Goal: Information Seeking & Learning: Learn about a topic

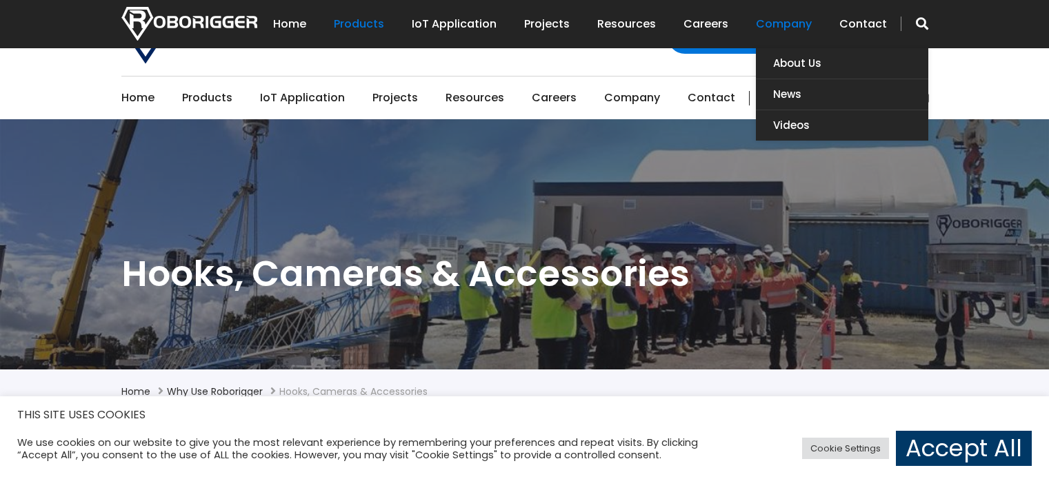
scroll to position [561, 0]
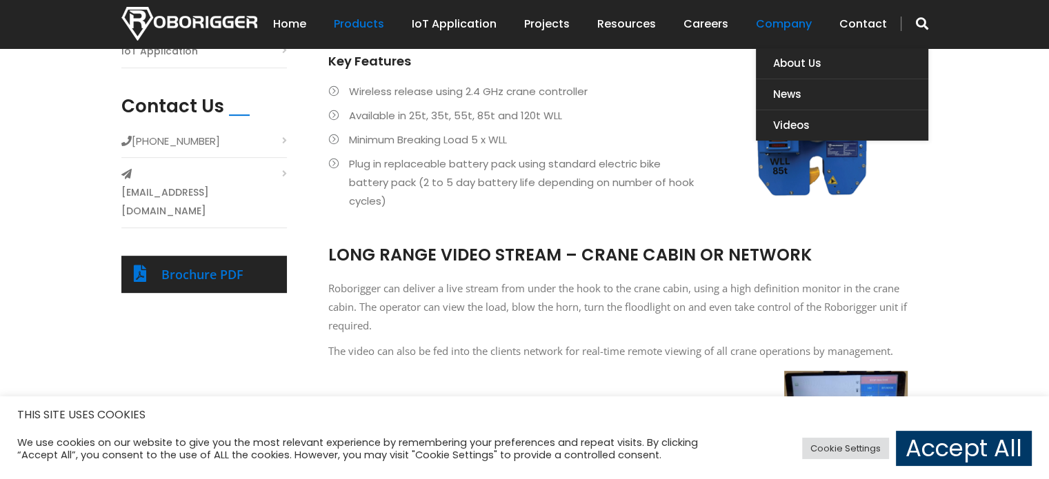
click at [778, 30] on link "Company" at bounding box center [784, 24] width 56 height 43
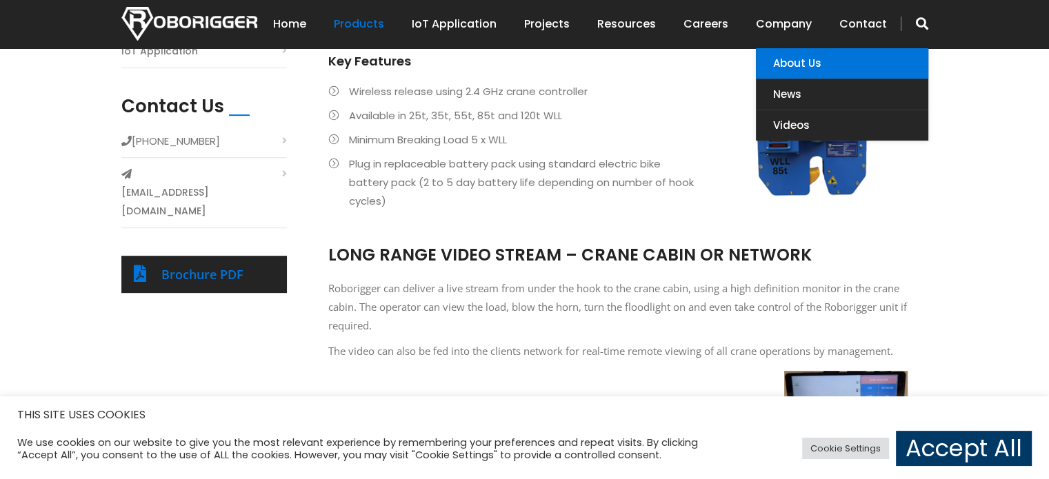
click at [792, 54] on link "About Us" at bounding box center [842, 63] width 172 height 30
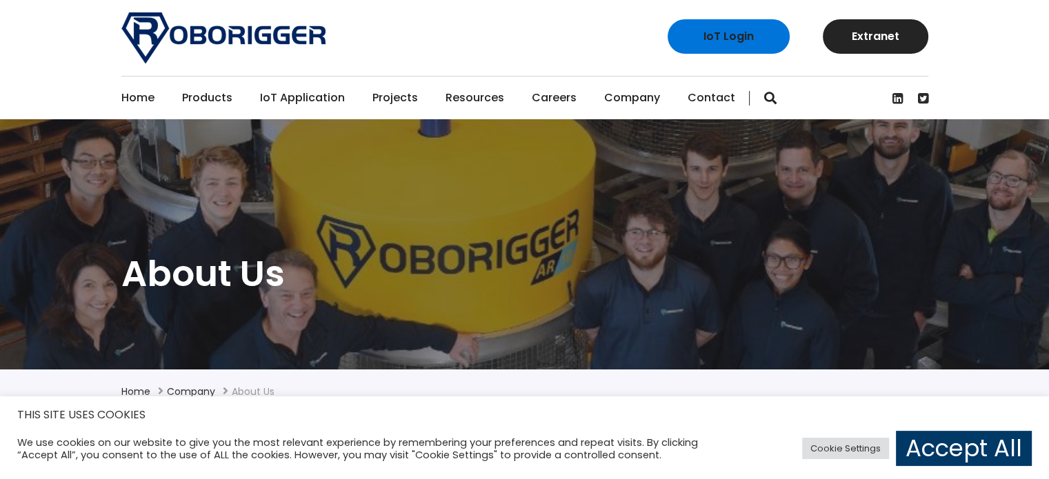
click at [578, 40] on div "IoT Login Extranet" at bounding box center [524, 38] width 827 height 76
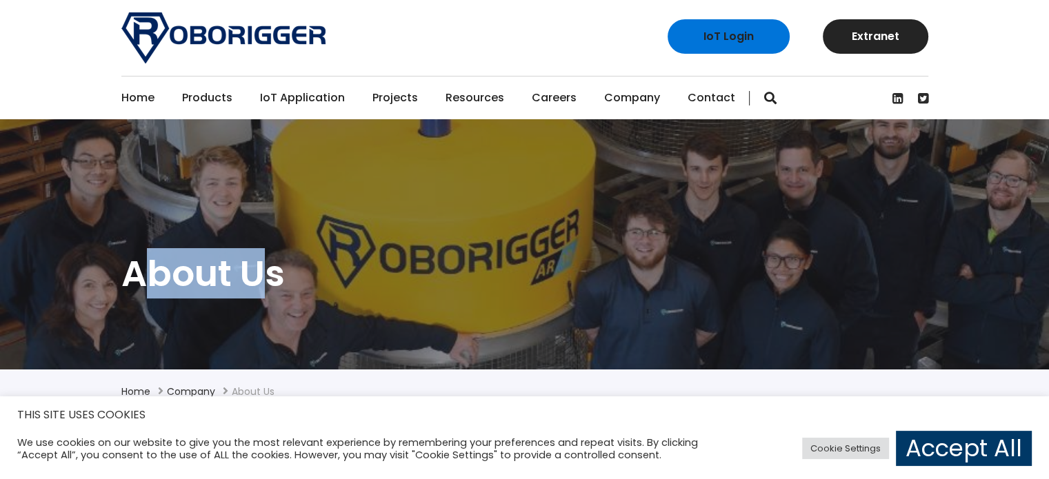
drag, startPoint x: 270, startPoint y: 270, endPoint x: 141, endPoint y: 275, distance: 128.3
click at [141, 275] on h1 "About Us" at bounding box center [524, 273] width 807 height 47
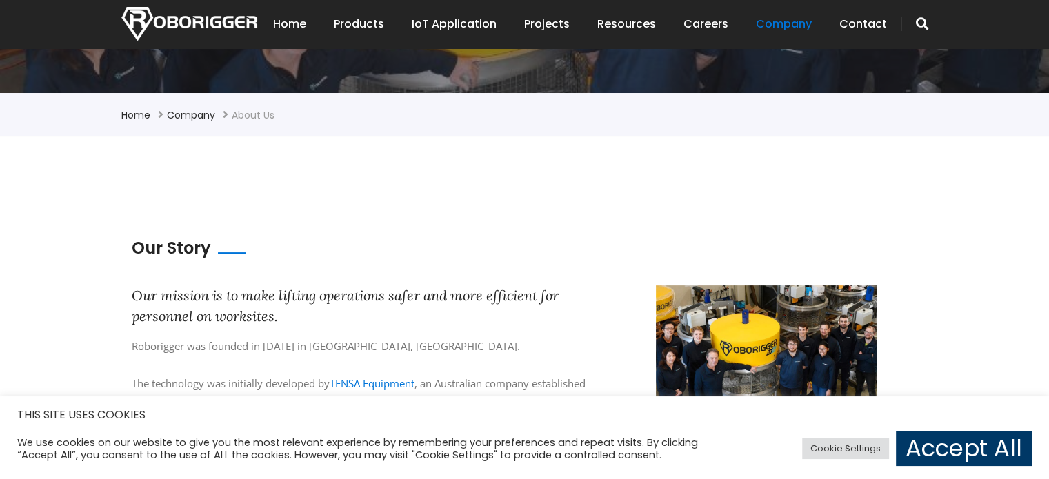
scroll to position [414, 0]
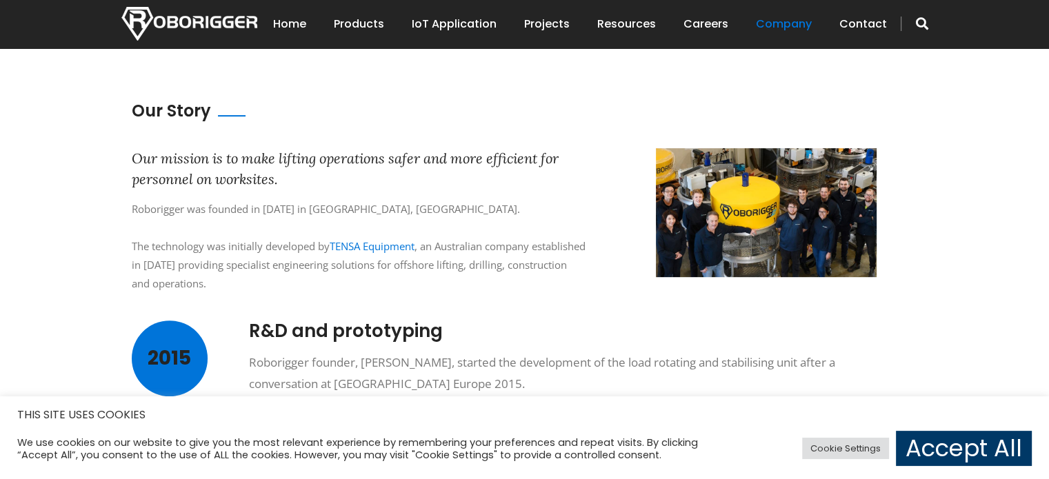
click at [754, 205] on img at bounding box center [766, 212] width 221 height 128
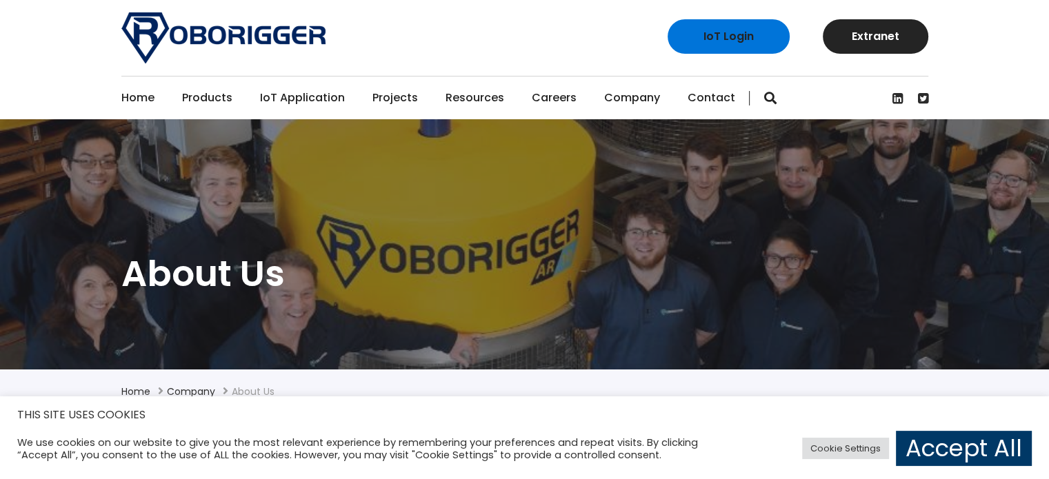
click at [339, 330] on section "About Us" at bounding box center [524, 244] width 1049 height 250
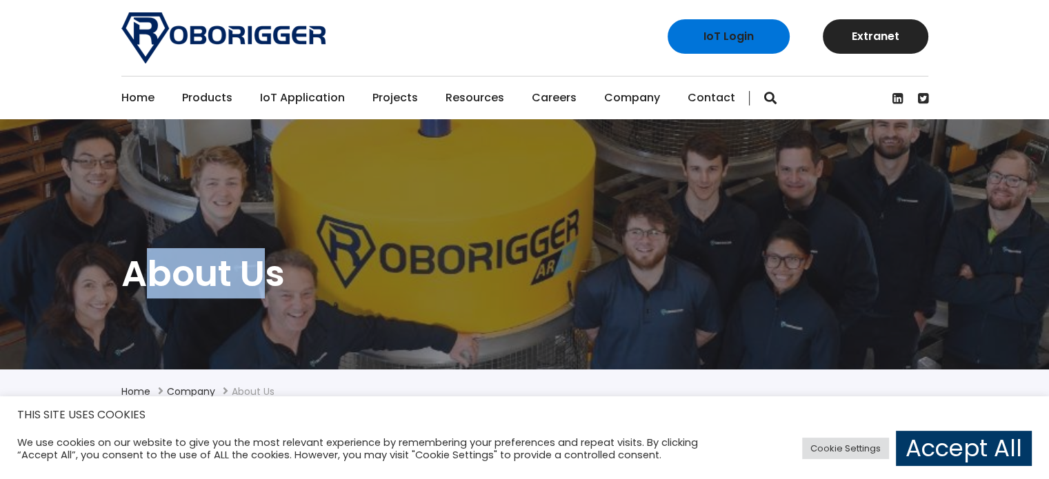
drag, startPoint x: 262, startPoint y: 270, endPoint x: 156, endPoint y: 269, distance: 106.2
click at [156, 269] on h1 "About Us" at bounding box center [524, 273] width 807 height 47
click at [262, 297] on h1 "About Us" at bounding box center [524, 273] width 807 height 47
